Goal: Find specific page/section: Find specific page/section

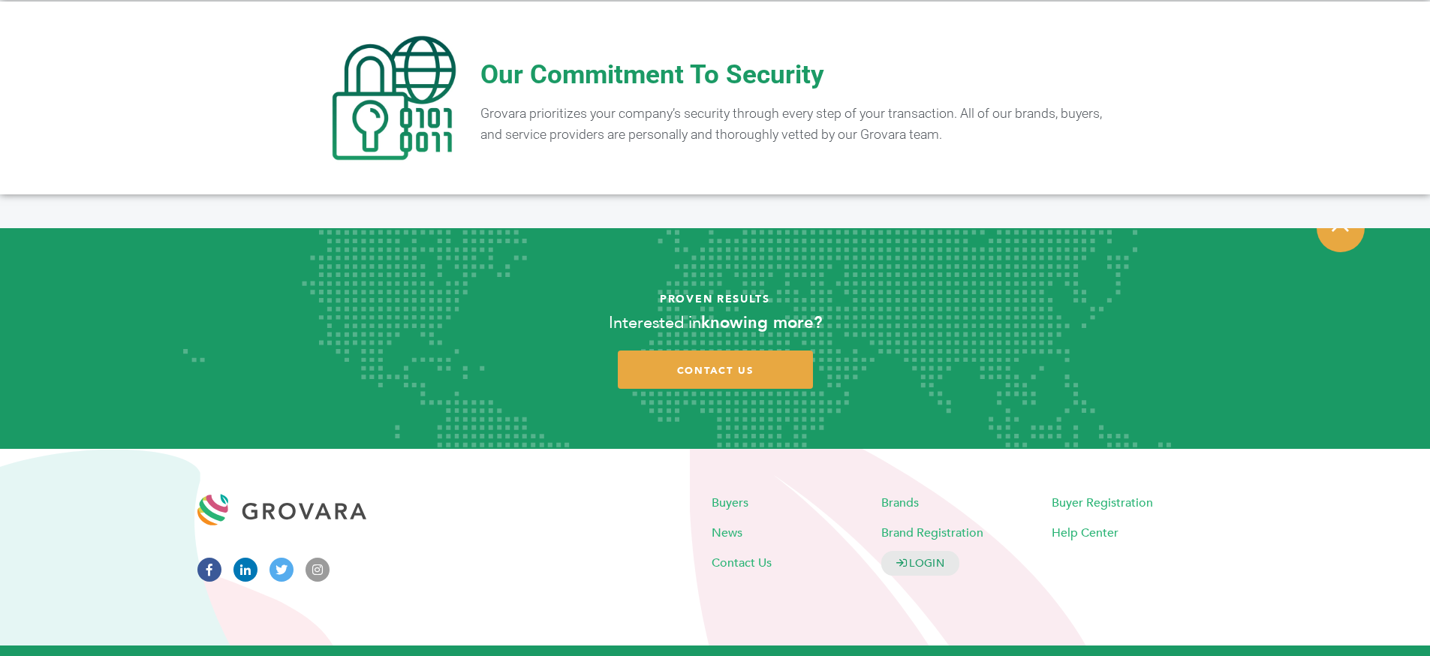
scroll to position [2998, 0]
click at [743, 554] on span "Contact Us" at bounding box center [742, 562] width 60 height 17
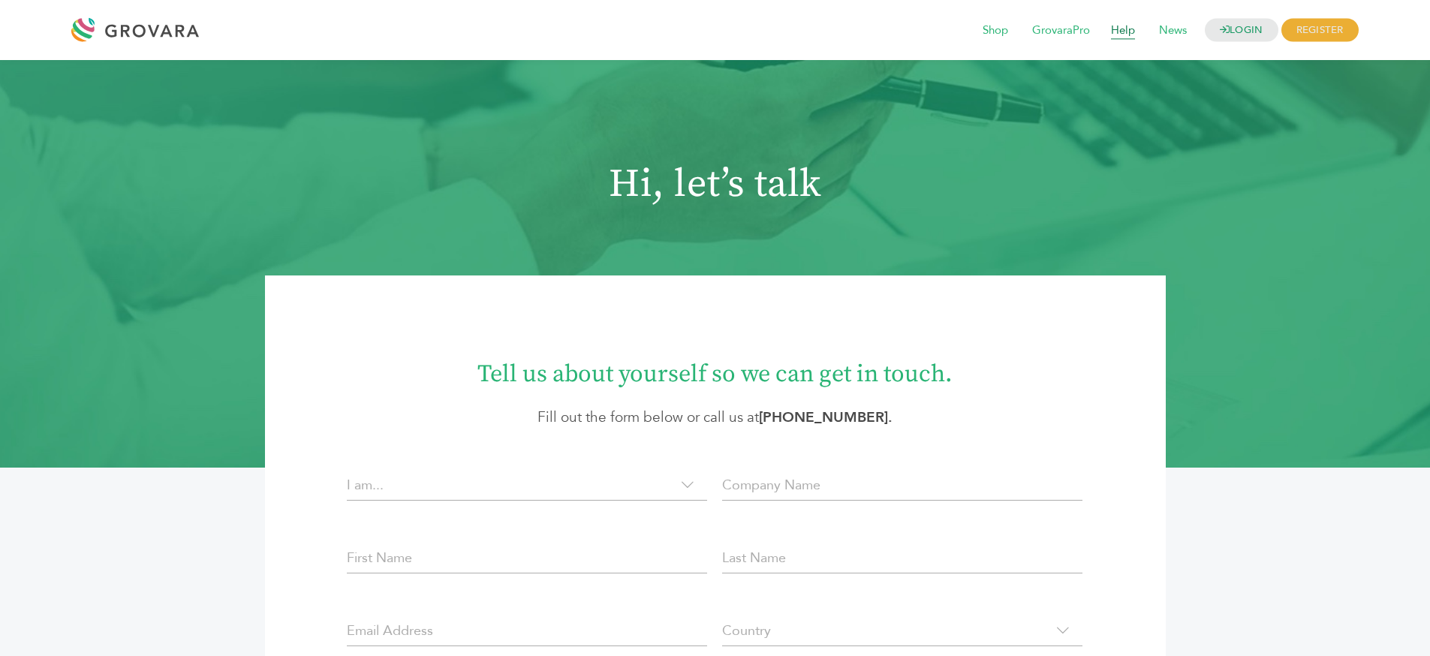
click at [1119, 25] on span "Help" at bounding box center [1123, 31] width 45 height 29
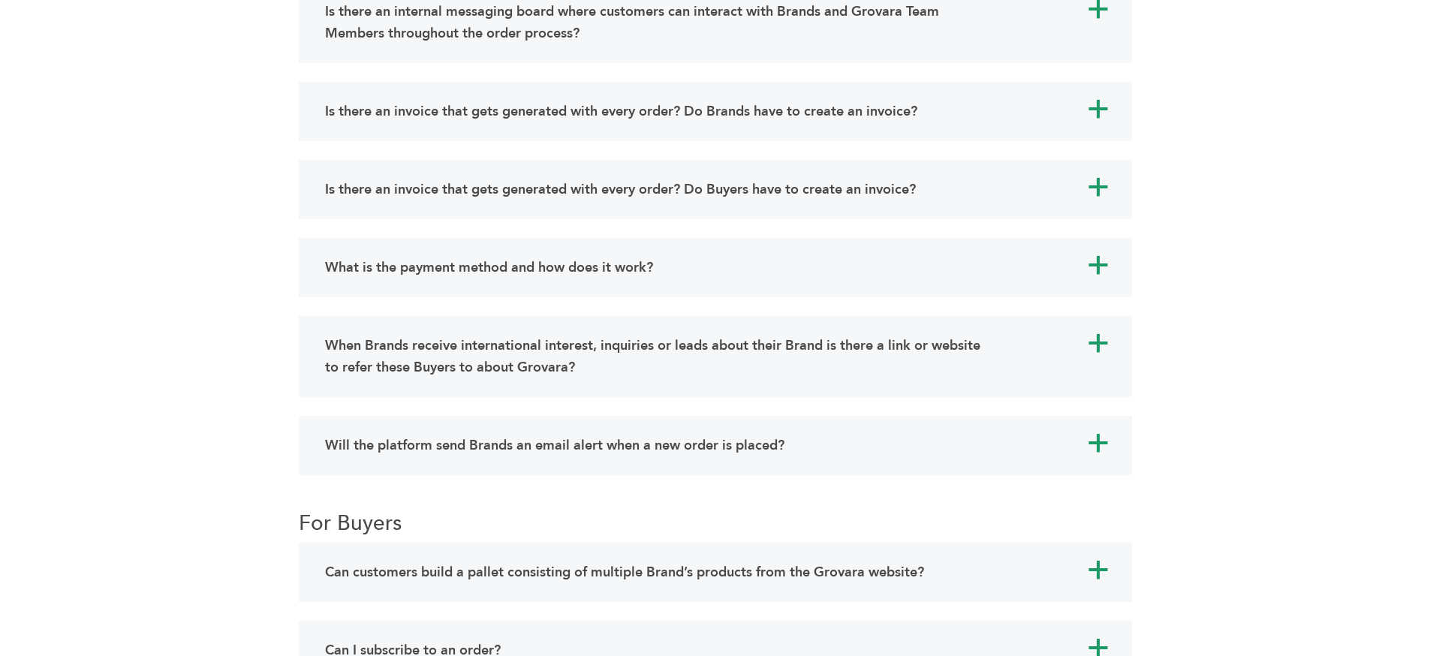
scroll to position [7561, 0]
